Goal: Task Accomplishment & Management: Use online tool/utility

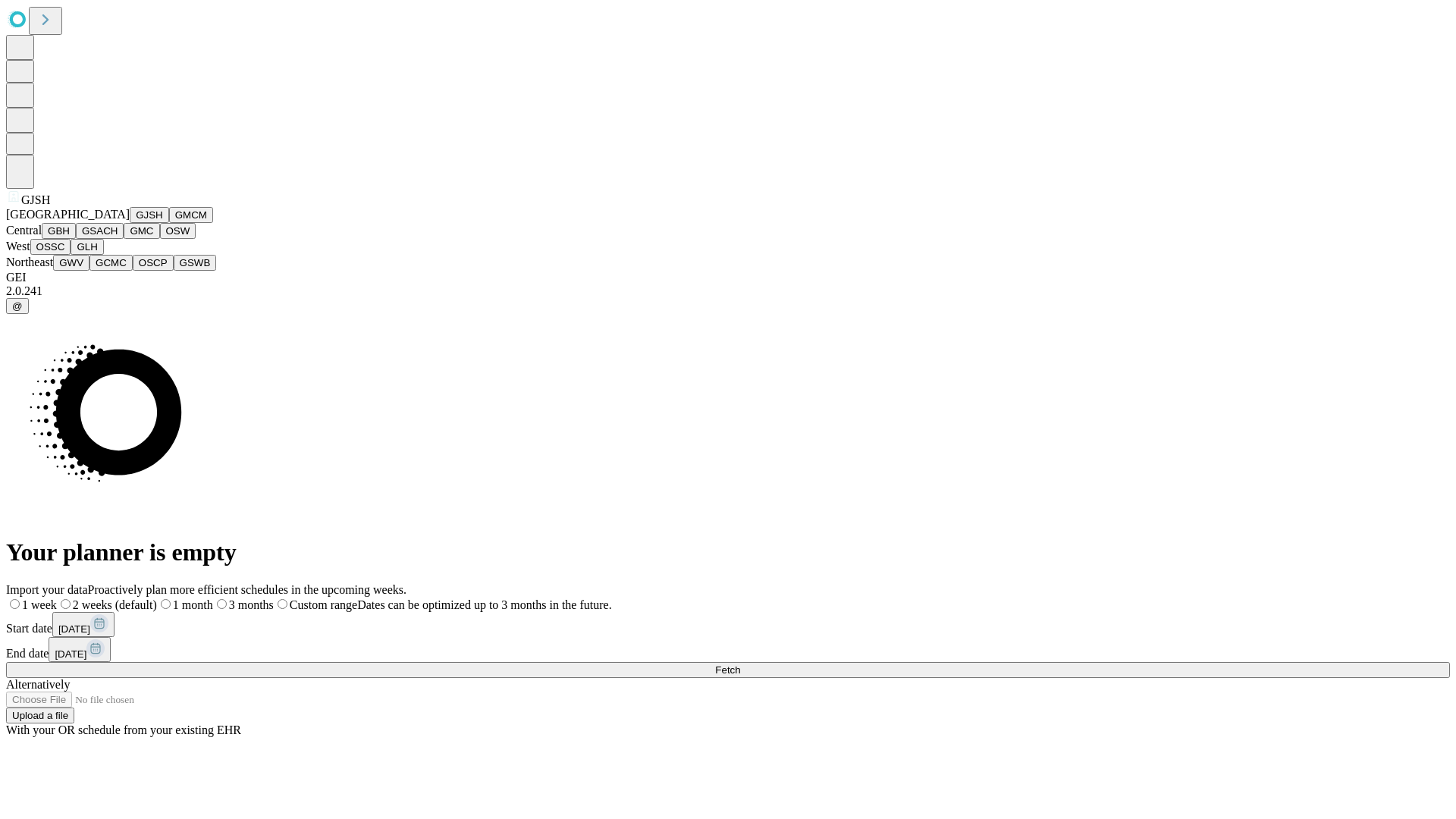
click at [130, 223] on button "GJSH" at bounding box center [149, 215] width 40 height 16
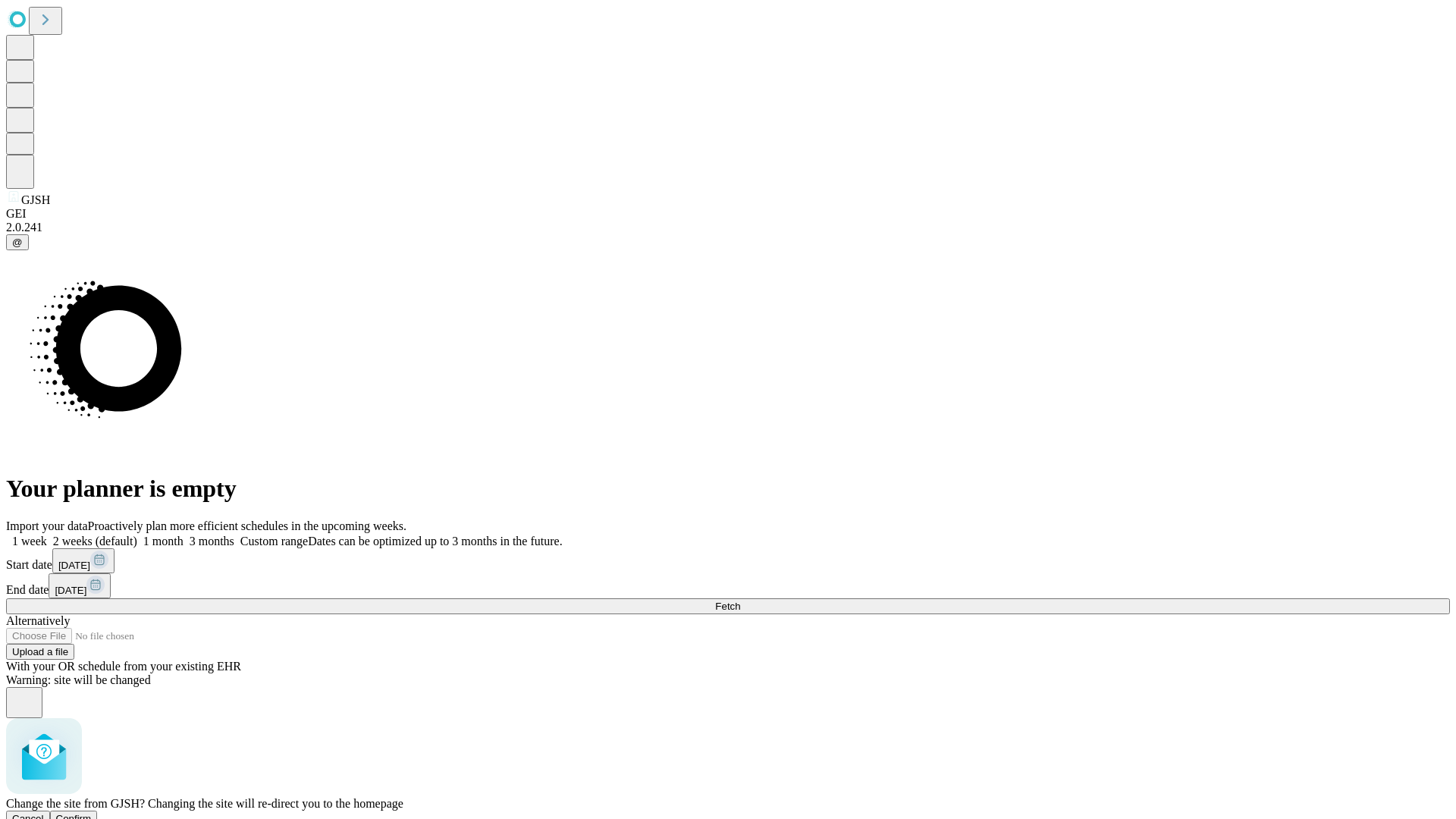
click at [92, 813] on span "Confirm" at bounding box center [73, 819] width 36 height 12
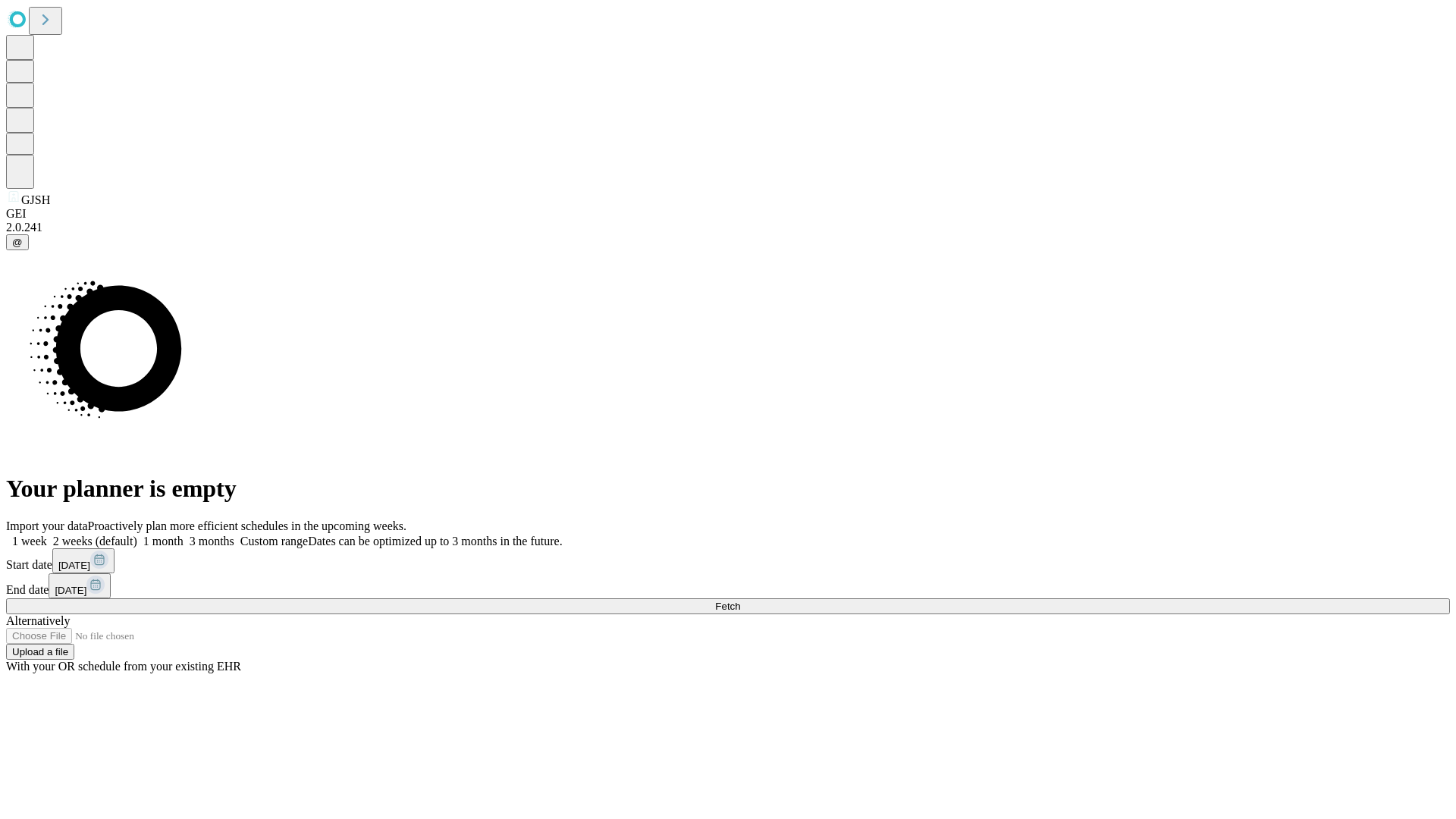
click at [184, 535] on label "1 month" at bounding box center [160, 541] width 46 height 13
click at [740, 600] on span "Fetch" at bounding box center [728, 606] width 25 height 12
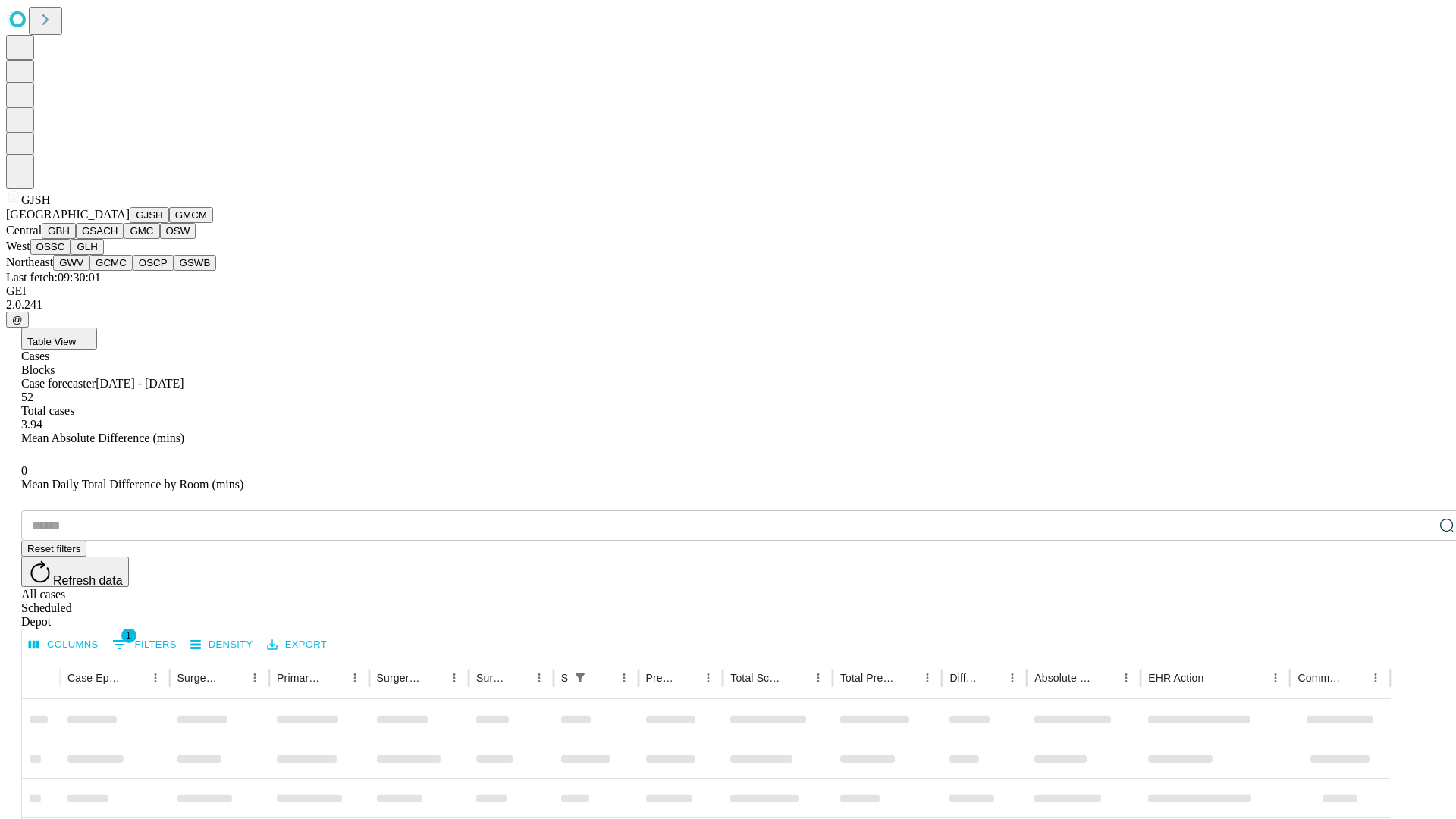
click at [170, 223] on button "GMCM" at bounding box center [192, 215] width 44 height 16
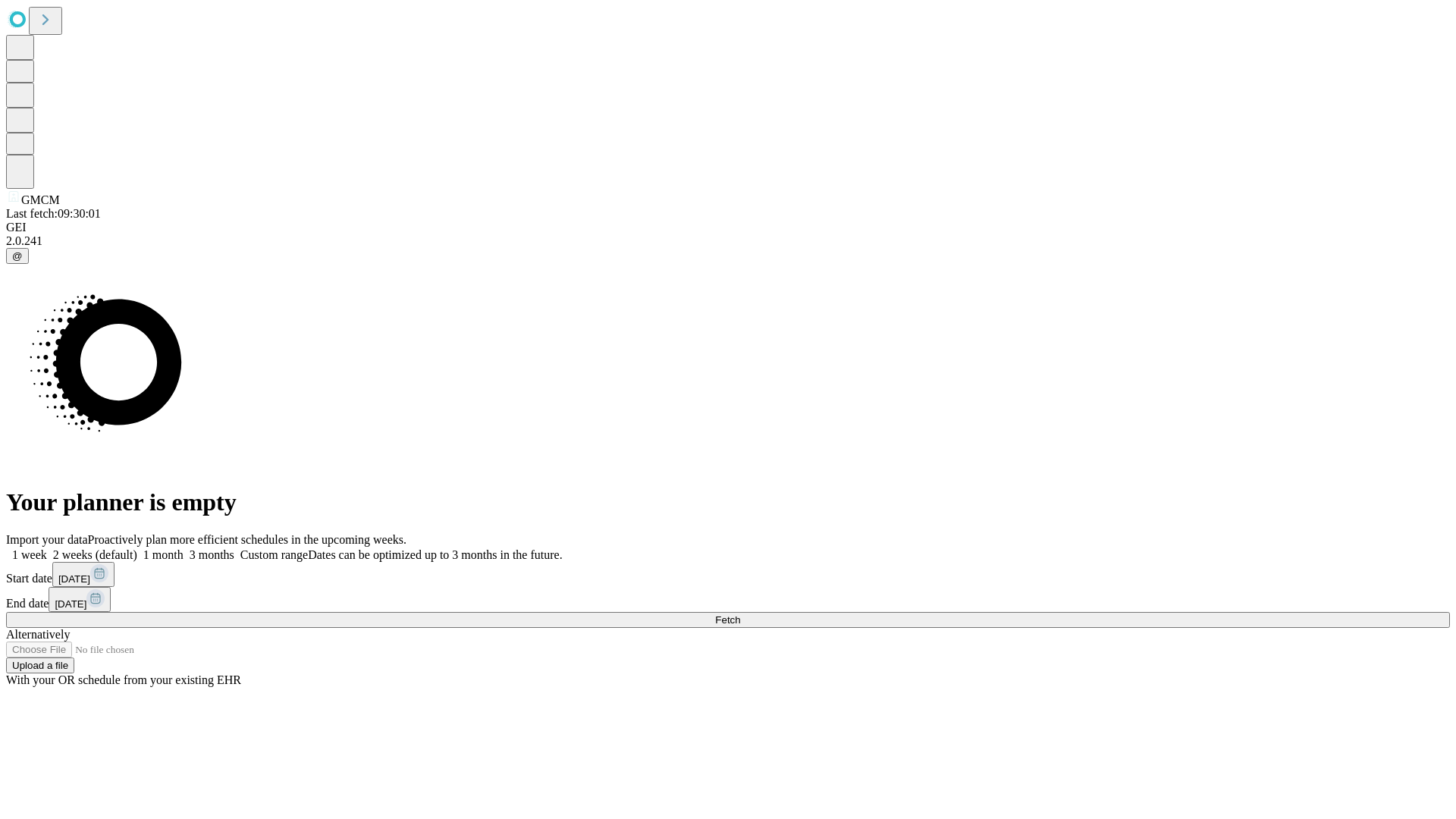
click at [184, 548] on label "1 month" at bounding box center [160, 554] width 46 height 13
click at [740, 615] on span "Fetch" at bounding box center [728, 621] width 25 height 12
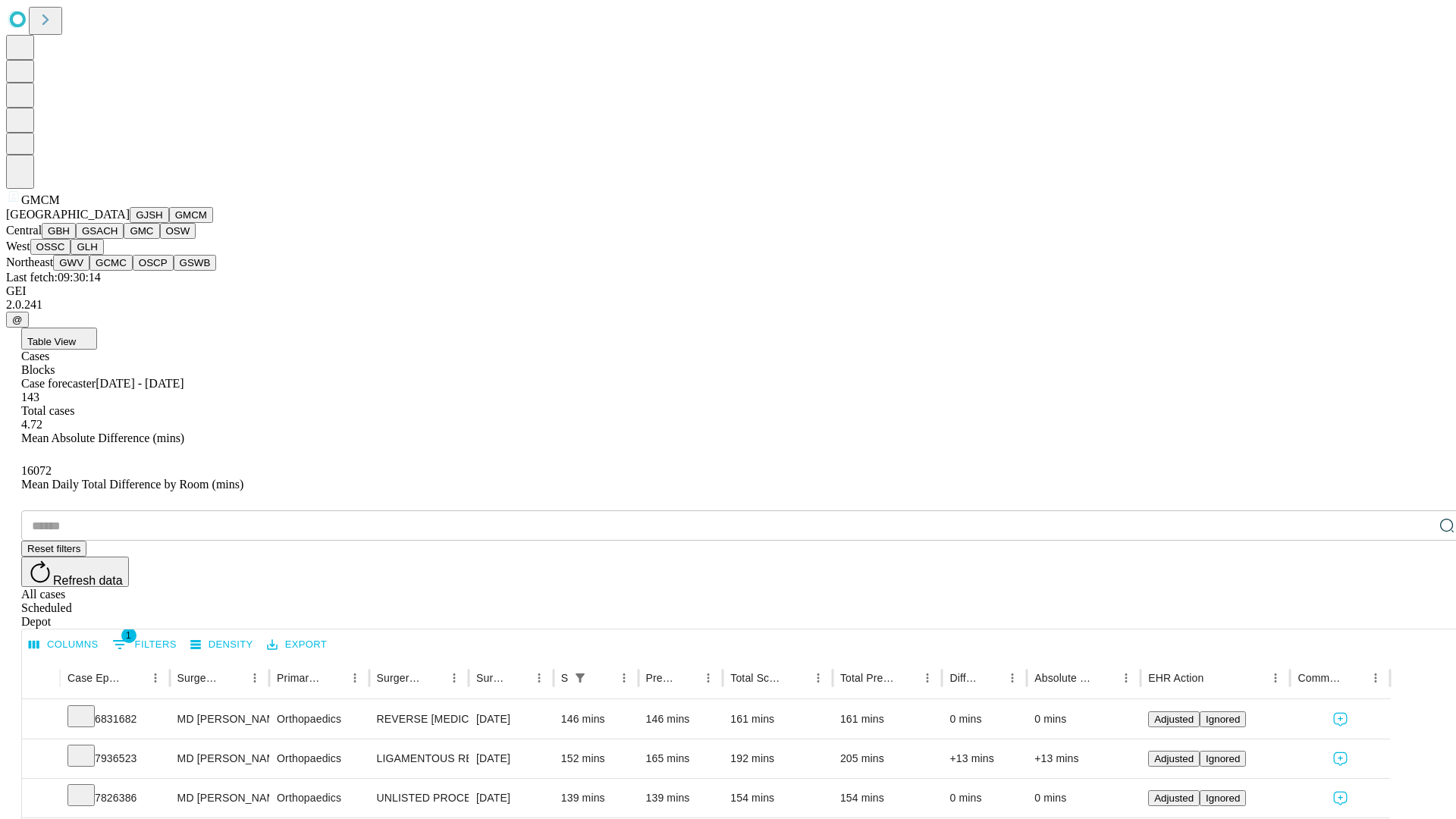
click at [76, 239] on button "GBH" at bounding box center [58, 230] width 34 height 16
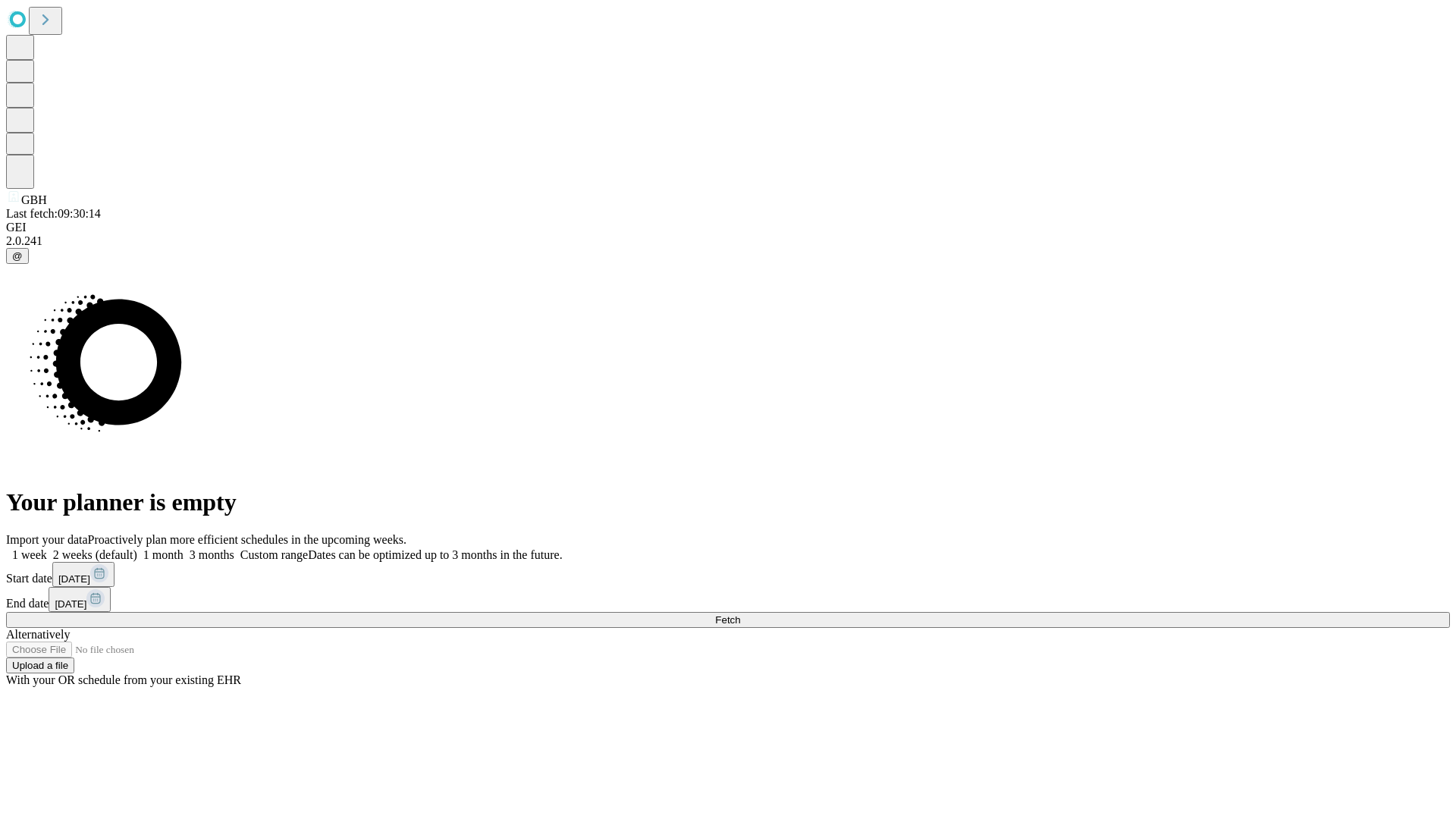
click at [184, 548] on label "1 month" at bounding box center [160, 554] width 46 height 13
click at [740, 615] on span "Fetch" at bounding box center [728, 621] width 25 height 12
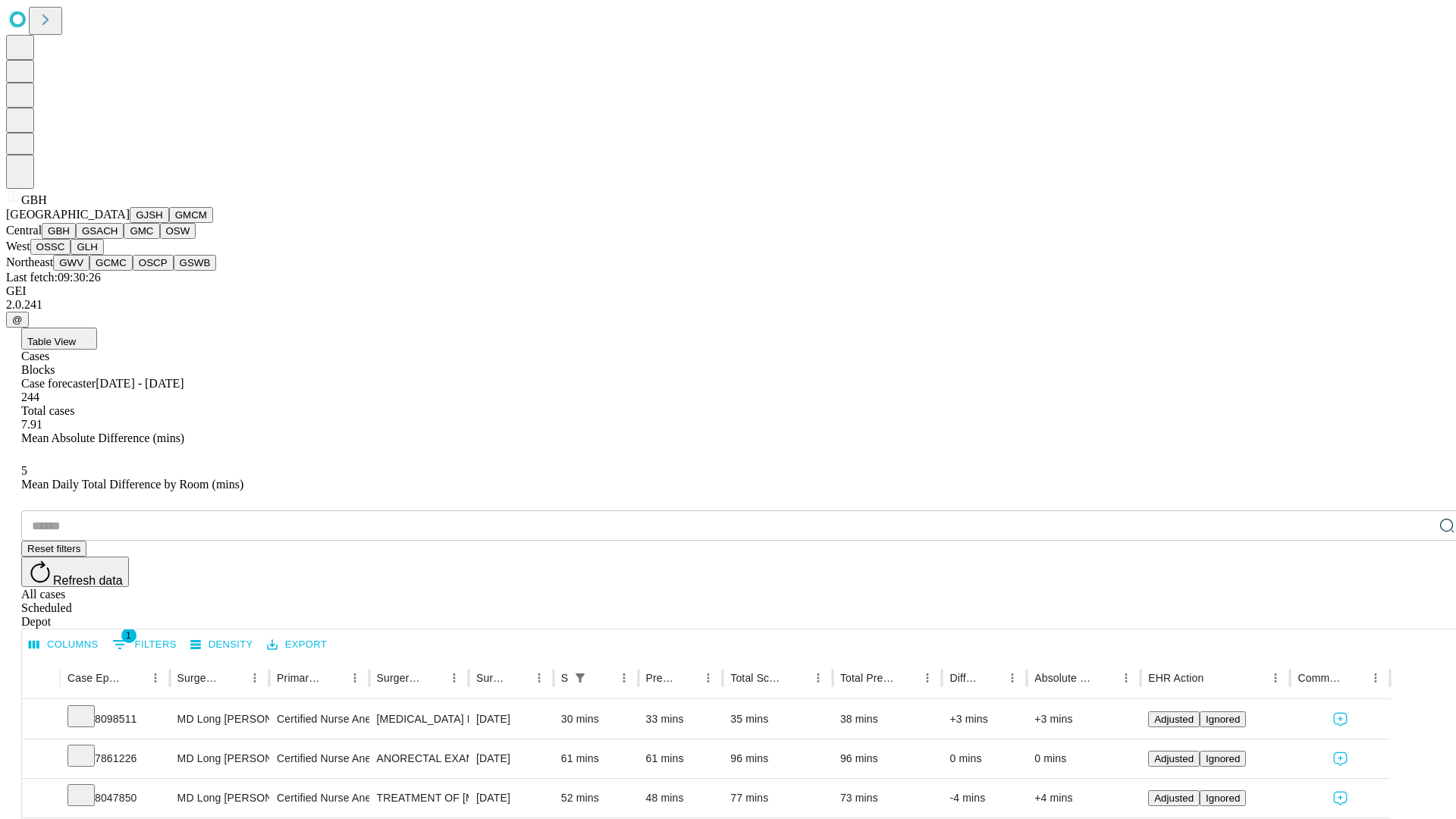
click at [118, 239] on button "GSACH" at bounding box center [100, 230] width 48 height 16
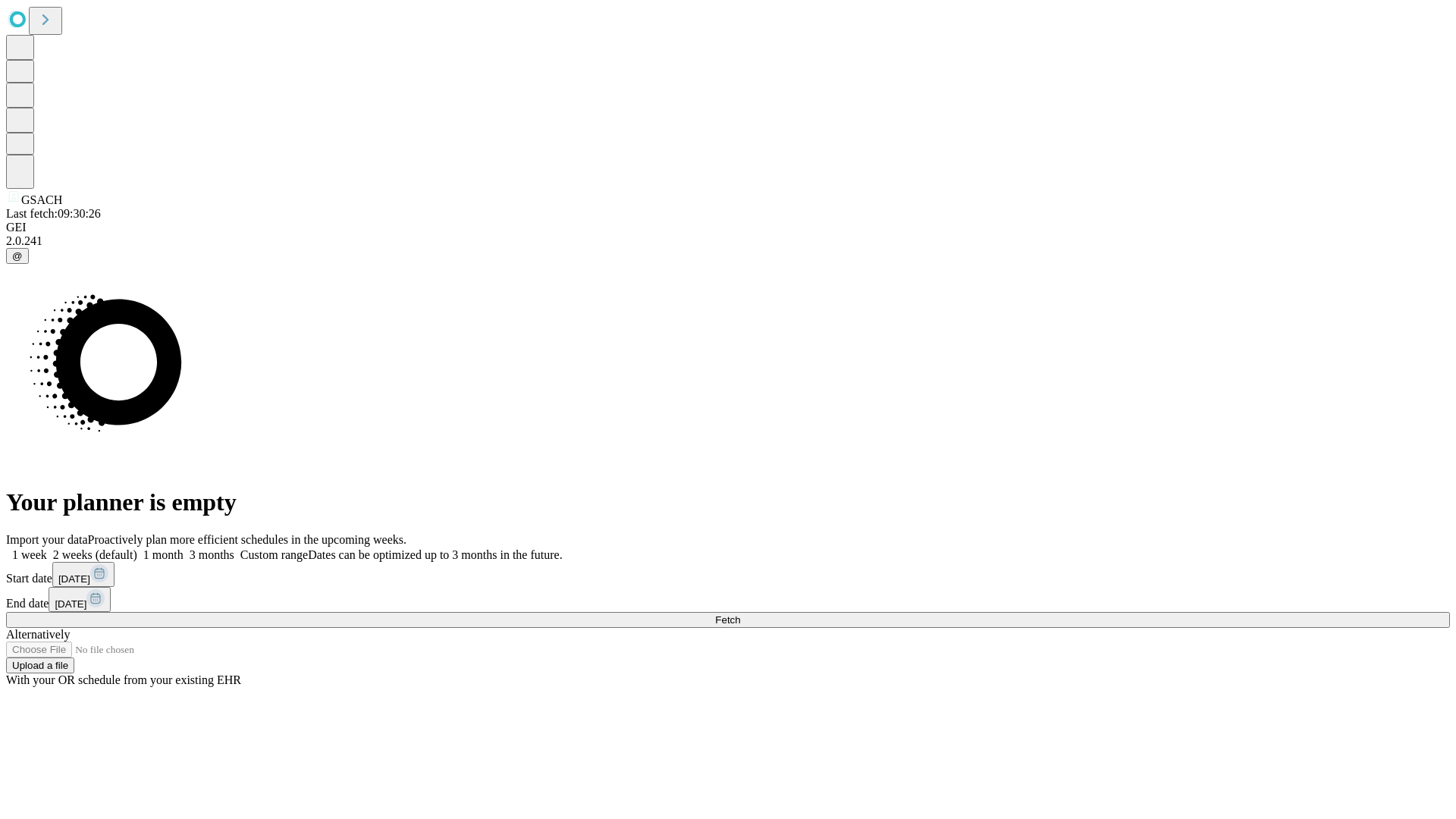
click at [184, 548] on label "1 month" at bounding box center [160, 554] width 46 height 13
click at [740, 615] on span "Fetch" at bounding box center [728, 621] width 25 height 12
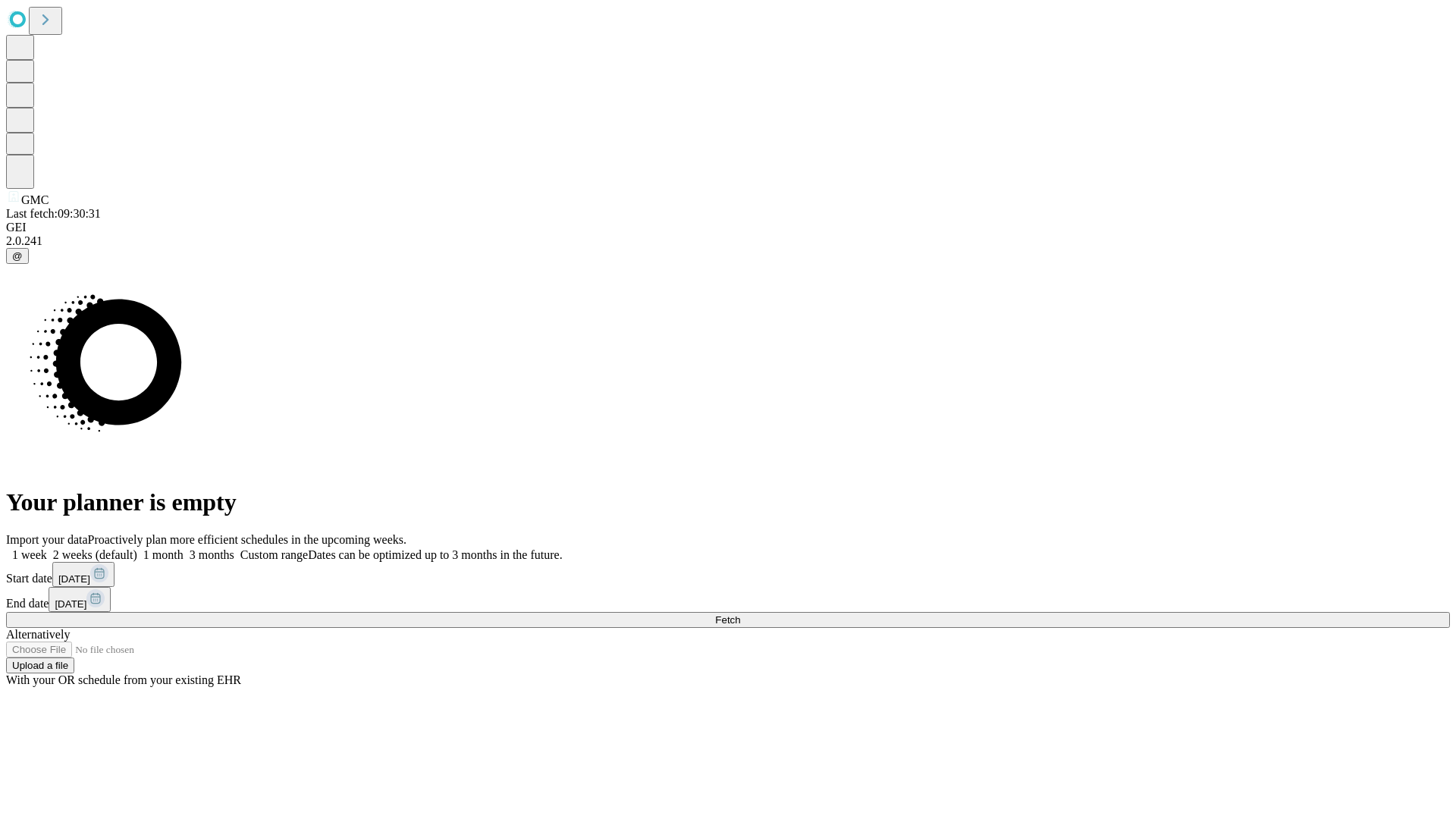
click at [184, 548] on label "1 month" at bounding box center [160, 554] width 46 height 13
click at [740, 615] on span "Fetch" at bounding box center [728, 621] width 25 height 12
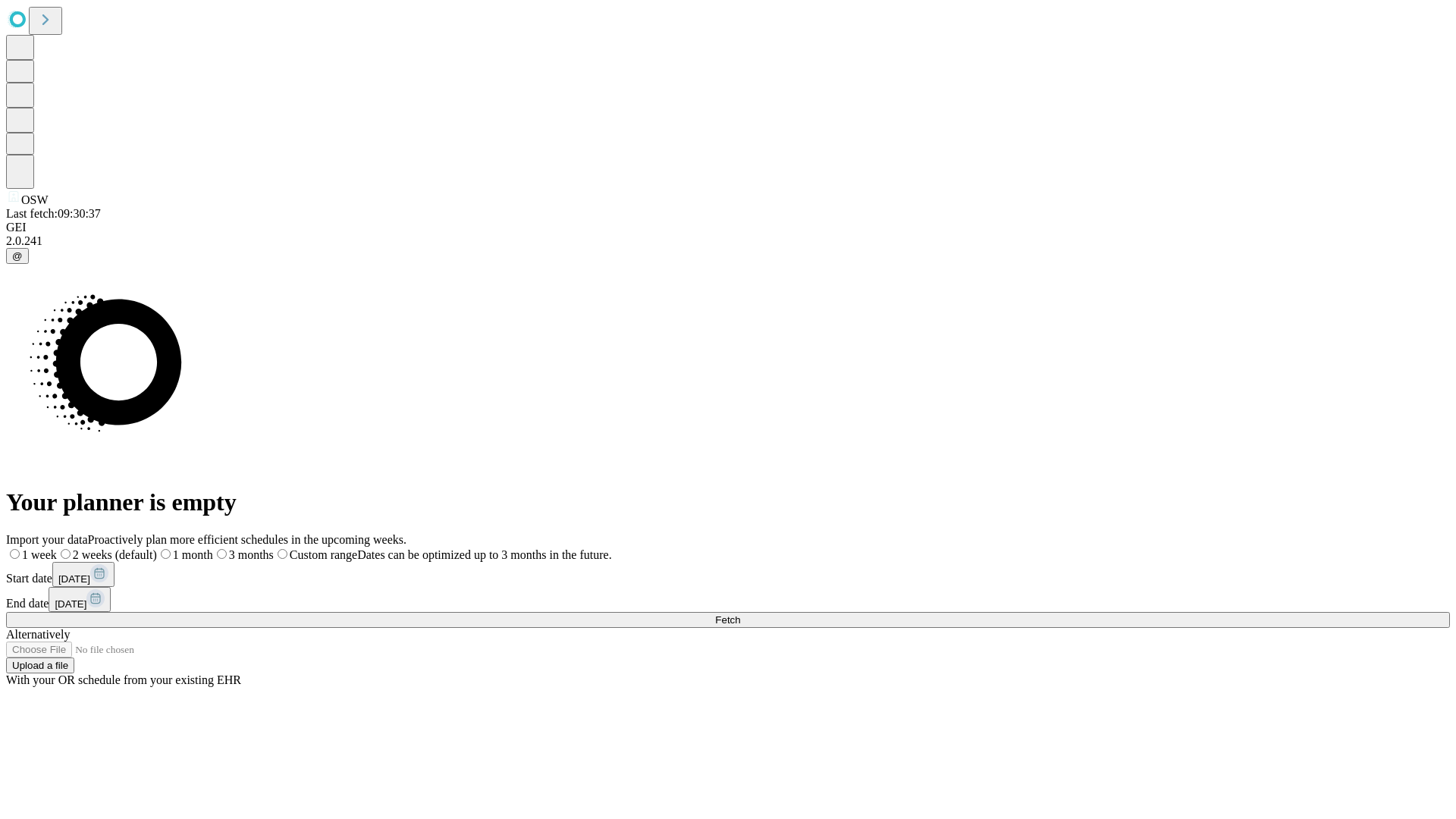
click at [213, 548] on label "1 month" at bounding box center [185, 554] width 56 height 13
click at [740, 615] on span "Fetch" at bounding box center [728, 621] width 25 height 12
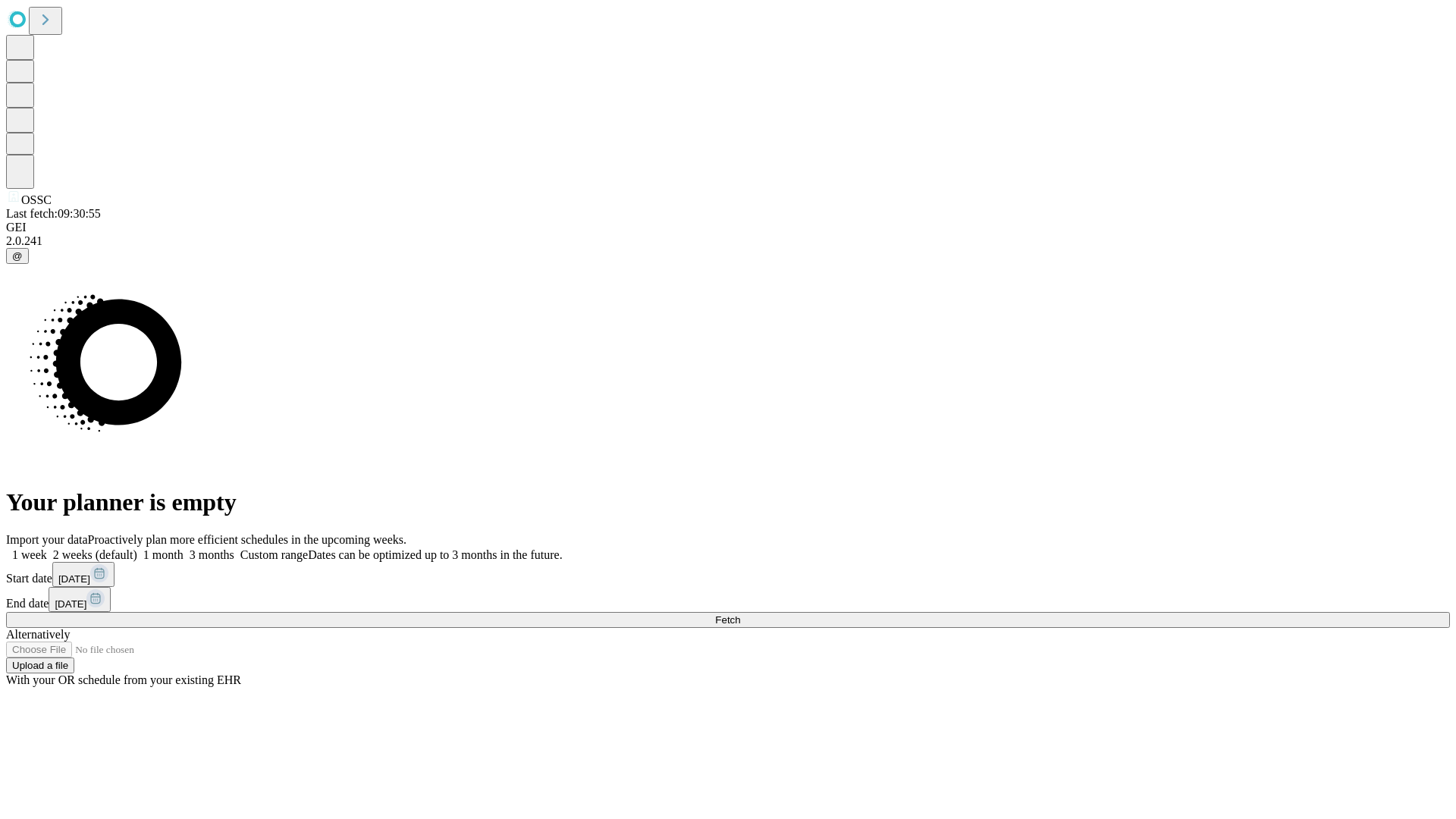
click at [184, 548] on label "1 month" at bounding box center [160, 554] width 46 height 13
click at [740, 615] on span "Fetch" at bounding box center [728, 621] width 25 height 12
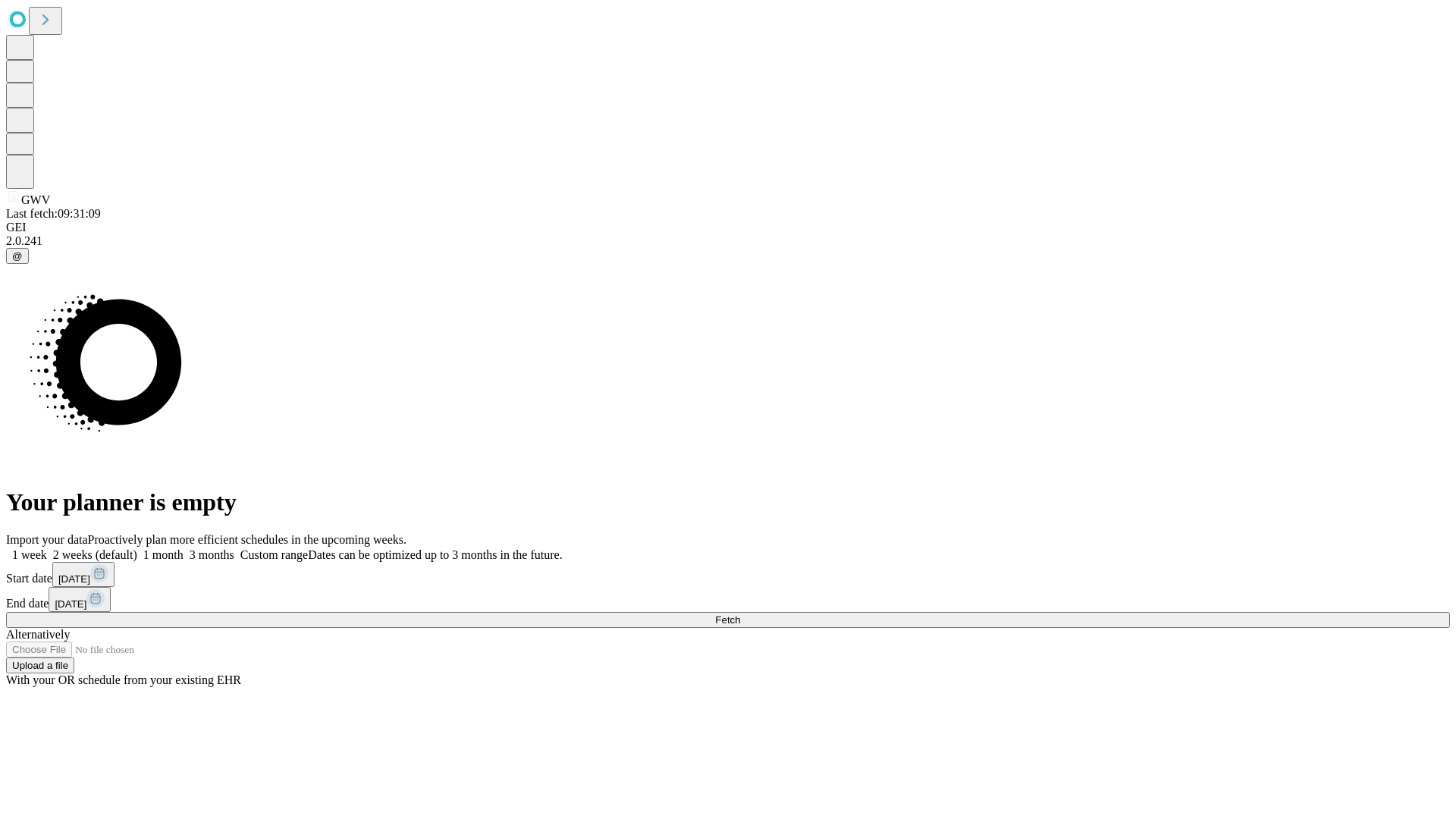
click at [184, 548] on label "1 month" at bounding box center [160, 554] width 46 height 13
click at [740, 615] on span "Fetch" at bounding box center [728, 621] width 25 height 12
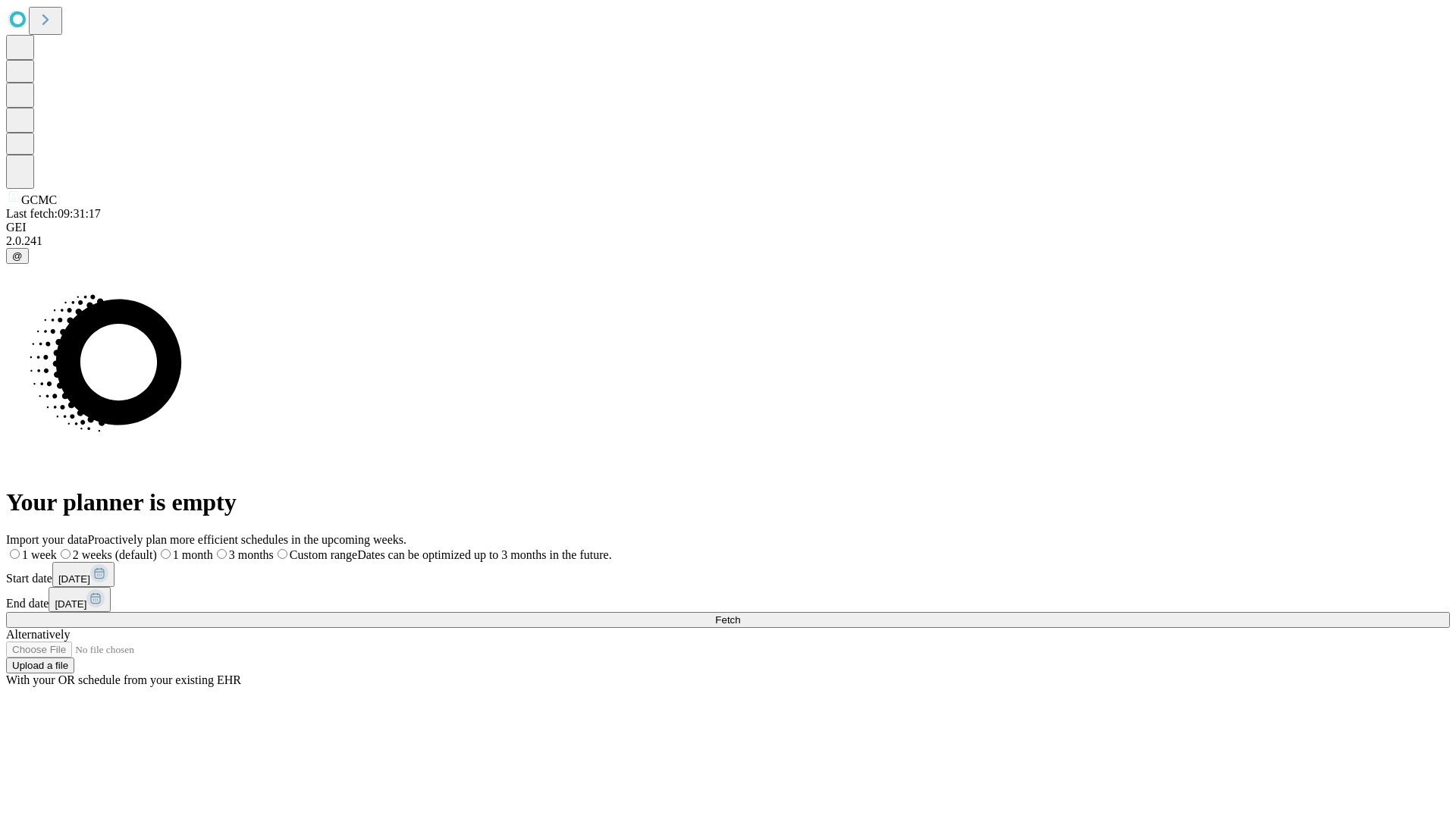
click at [213, 548] on label "1 month" at bounding box center [185, 554] width 56 height 13
click at [740, 615] on span "Fetch" at bounding box center [728, 621] width 25 height 12
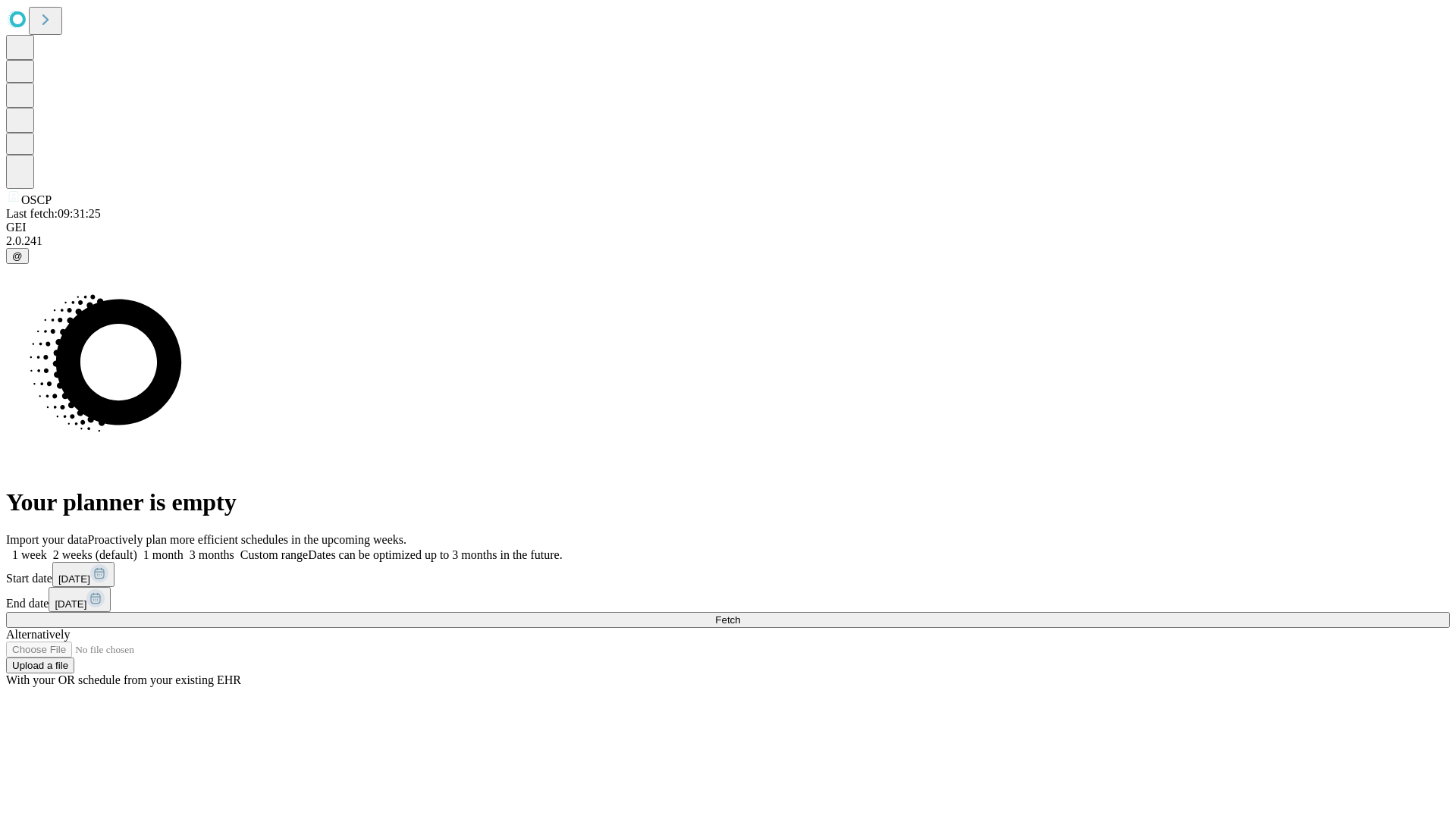
click at [184, 548] on label "1 month" at bounding box center [160, 554] width 46 height 13
click at [740, 615] on span "Fetch" at bounding box center [728, 621] width 25 height 12
